Goal: Information Seeking & Learning: Learn about a topic

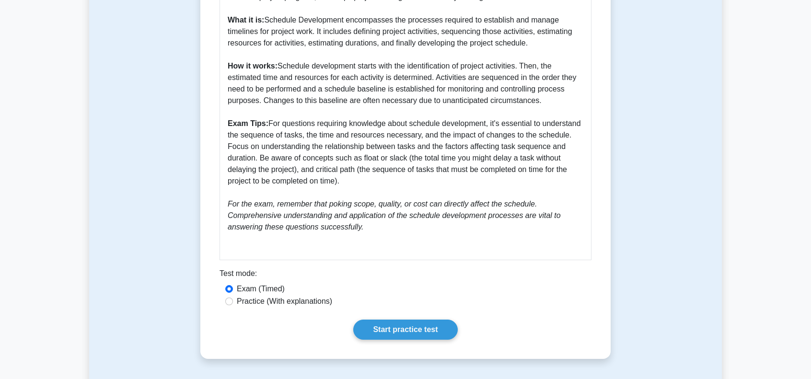
scroll to position [479, 0]
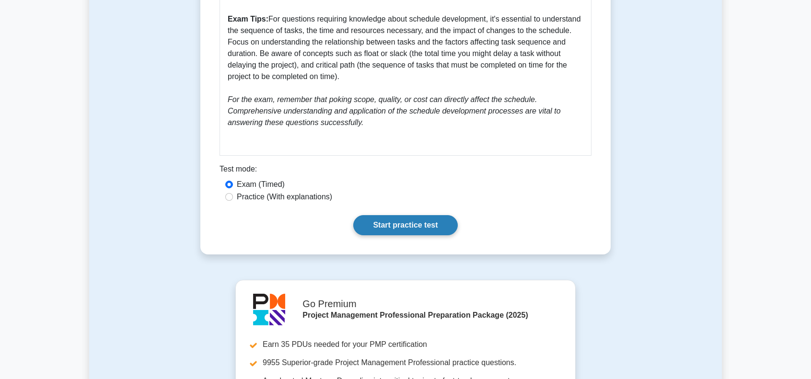
click at [409, 221] on link "Start practice test" at bounding box center [405, 225] width 104 height 20
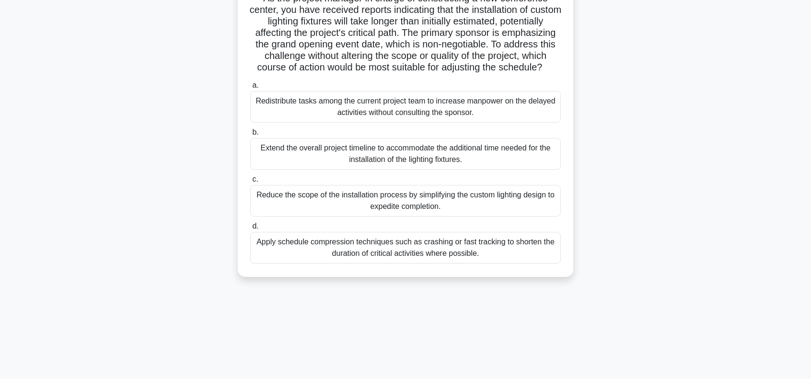
scroll to position [96, 0]
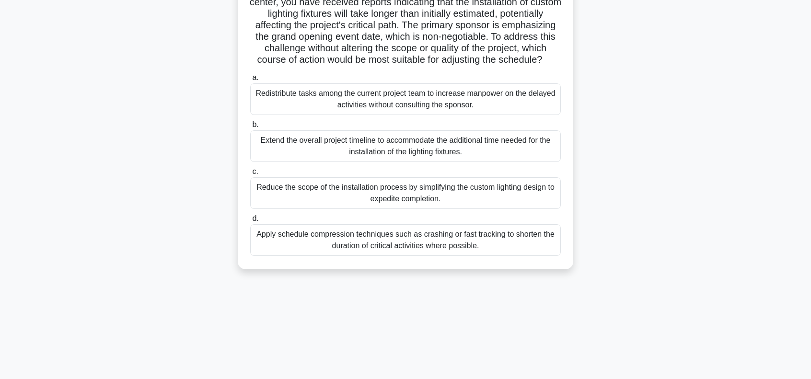
click at [441, 252] on div "Apply schedule compression techniques such as crashing or fast tracking to shor…" at bounding box center [405, 240] width 310 height 32
click at [250, 222] on input "d. Apply schedule compression techniques such as crashing or fast tracking to s…" at bounding box center [250, 219] width 0 height 6
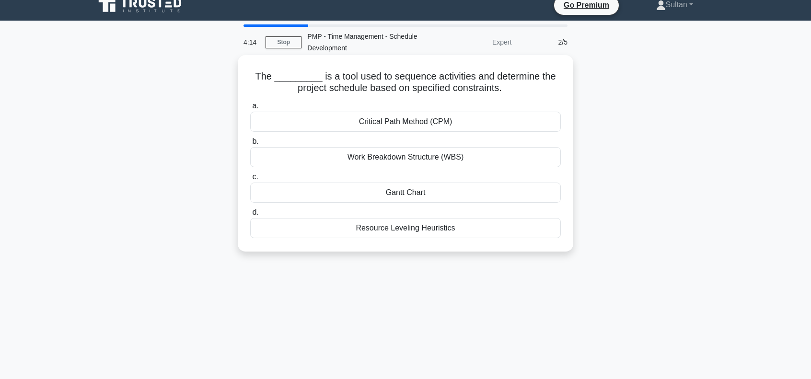
scroll to position [0, 0]
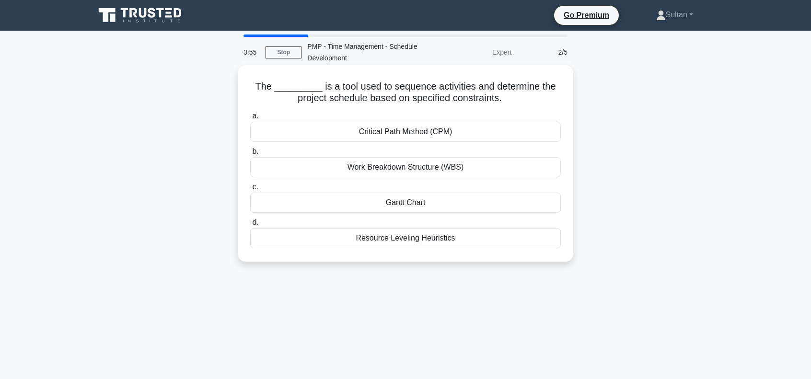
click at [398, 240] on div "Resource Leveling Heuristics" at bounding box center [405, 238] width 310 height 20
click at [250, 226] on input "d. Resource Leveling Heuristics" at bounding box center [250, 222] width 0 height 6
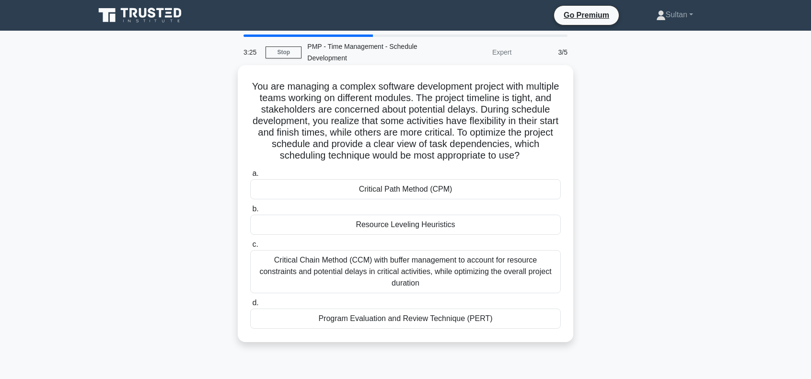
click at [411, 191] on div "Critical Path Method (CPM)" at bounding box center [405, 189] width 310 height 20
click at [250, 177] on input "a. Critical Path Method (CPM)" at bounding box center [250, 174] width 0 height 6
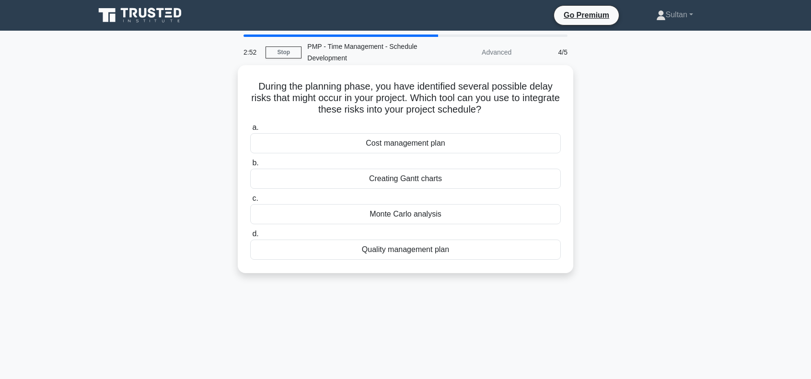
click at [411, 180] on div "Creating Gantt charts" at bounding box center [405, 179] width 310 height 20
click at [250, 166] on input "b. Creating [PERSON_NAME] charts" at bounding box center [250, 163] width 0 height 6
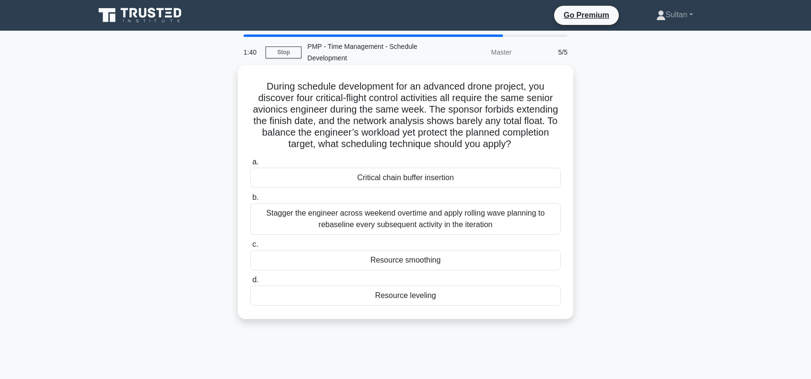
click at [406, 299] on div "Resource leveling" at bounding box center [405, 296] width 310 height 20
click at [250, 283] on input "d. Resource leveling" at bounding box center [250, 280] width 0 height 6
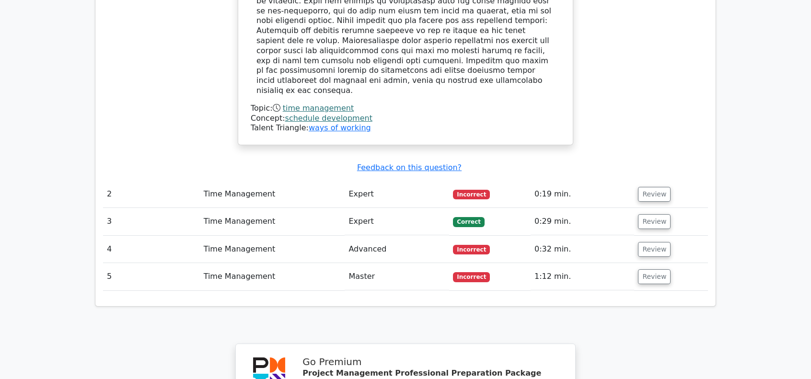
scroll to position [1150, 0]
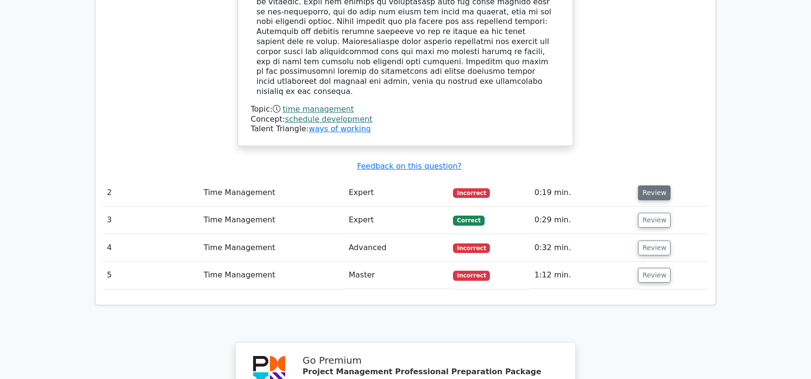
click at [660, 185] on button "Review" at bounding box center [654, 192] width 33 height 15
